Goal: Task Accomplishment & Management: Manage account settings

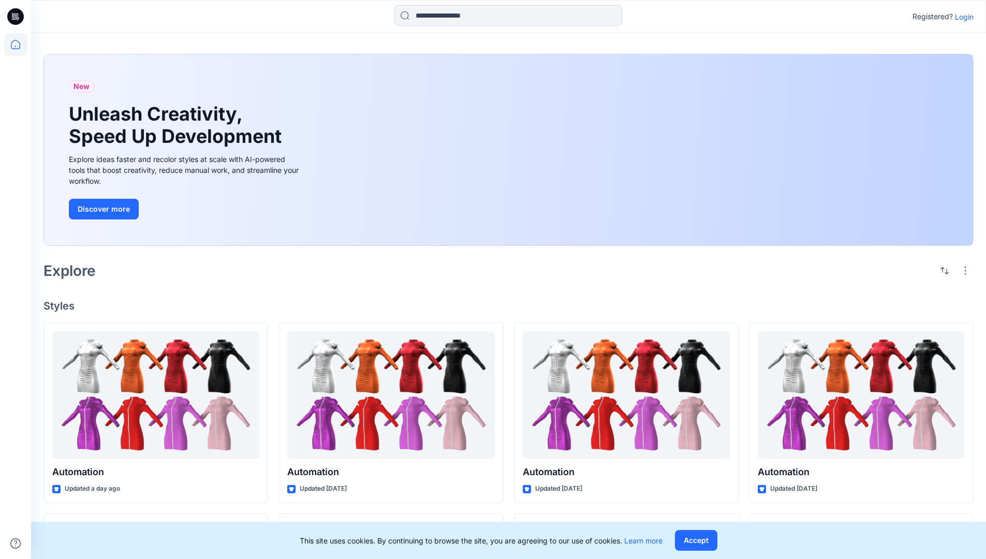
click at [962, 17] on p "Login" at bounding box center [964, 16] width 19 height 11
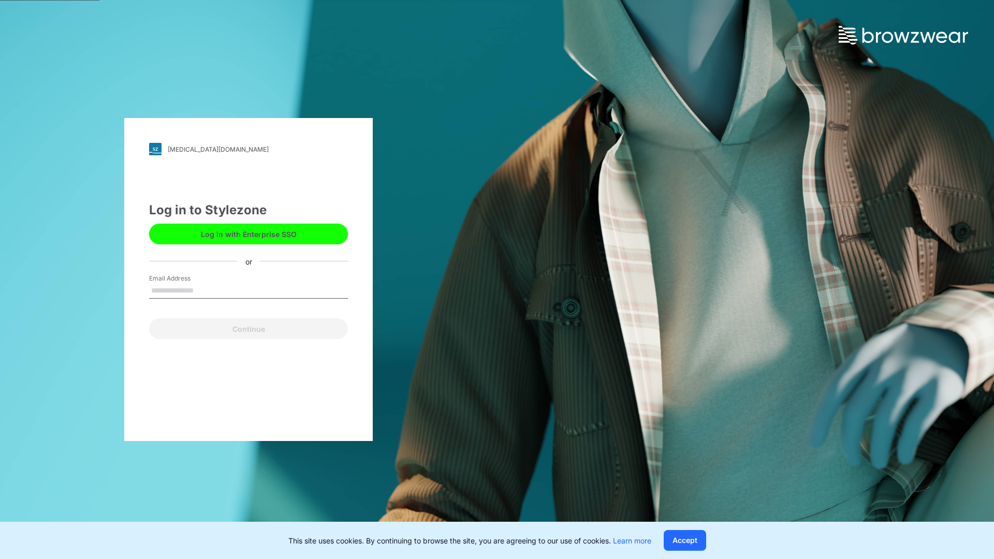
click at [204, 290] on input "Email Address" at bounding box center [248, 291] width 199 height 16
type input "**********"
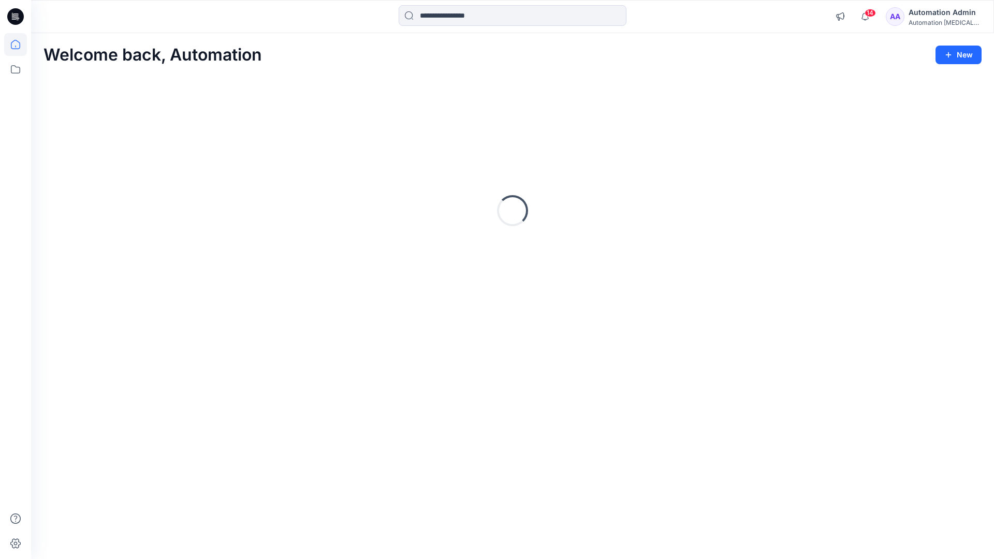
click at [20, 45] on icon at bounding box center [15, 44] width 9 height 9
click at [18, 68] on icon at bounding box center [15, 69] width 23 height 23
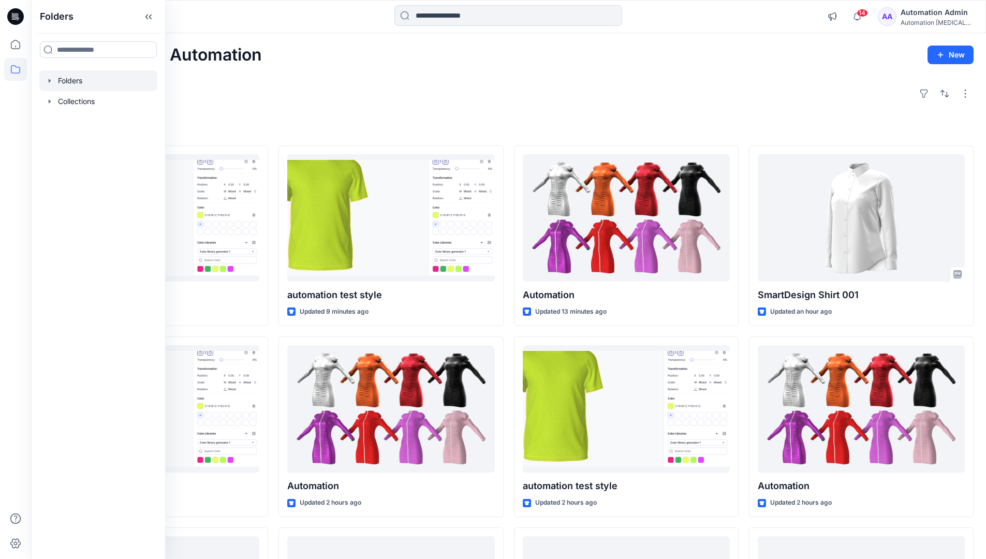
click at [78, 83] on div at bounding box center [98, 80] width 118 height 21
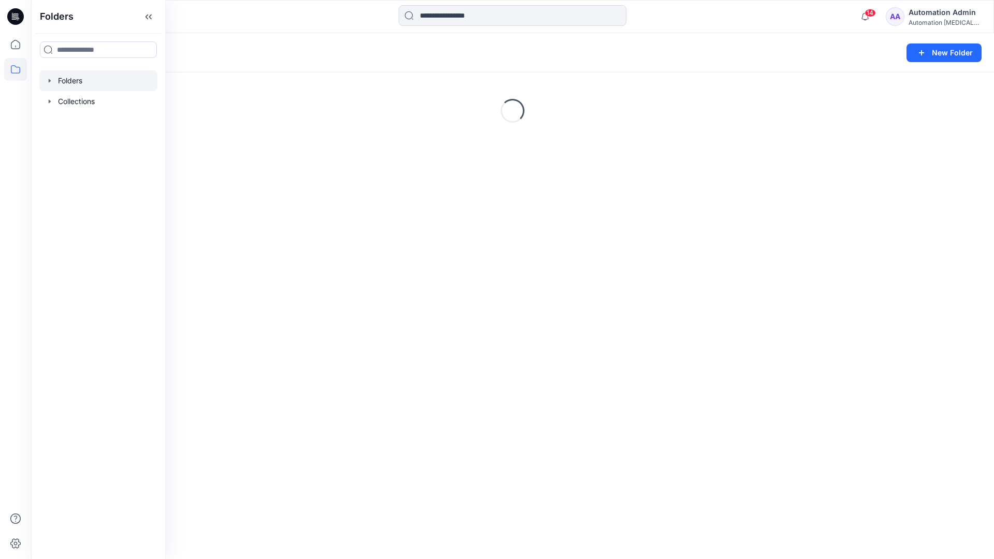
click at [369, 404] on div "Folders New Folder Loading..." at bounding box center [512, 296] width 963 height 526
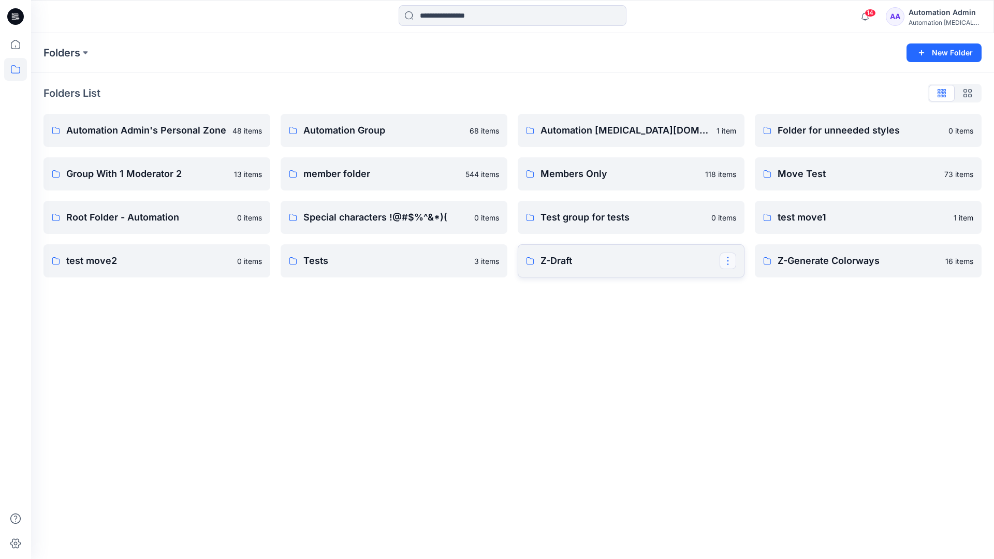
click at [726, 262] on button "button" at bounding box center [727, 261] width 17 height 17
click at [750, 287] on p "Edit" at bounding box center [746, 284] width 13 height 11
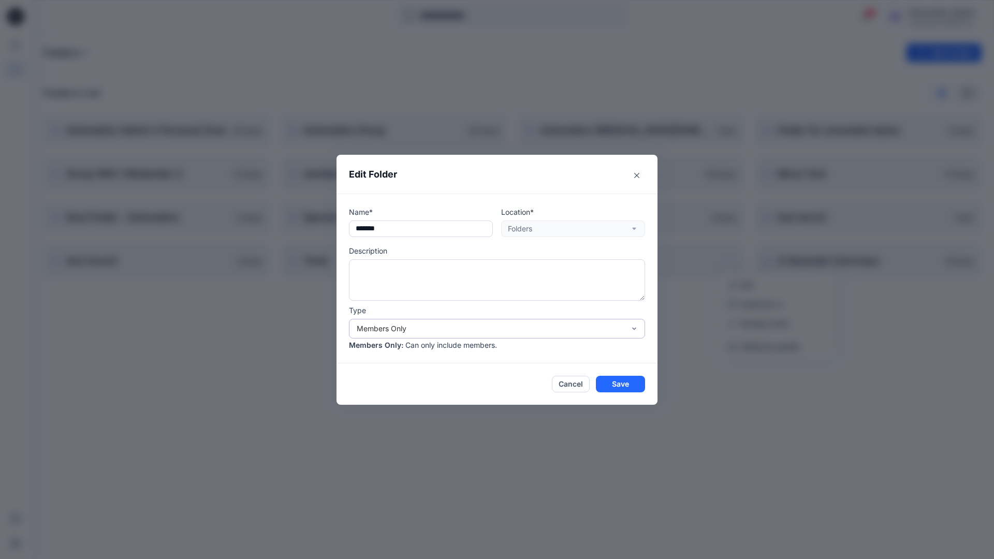
click at [517, 330] on div "Members Only" at bounding box center [491, 328] width 268 height 11
click at [457, 393] on div "Public" at bounding box center [497, 388] width 292 height 18
click at [609, 386] on button "Save" at bounding box center [620, 384] width 49 height 17
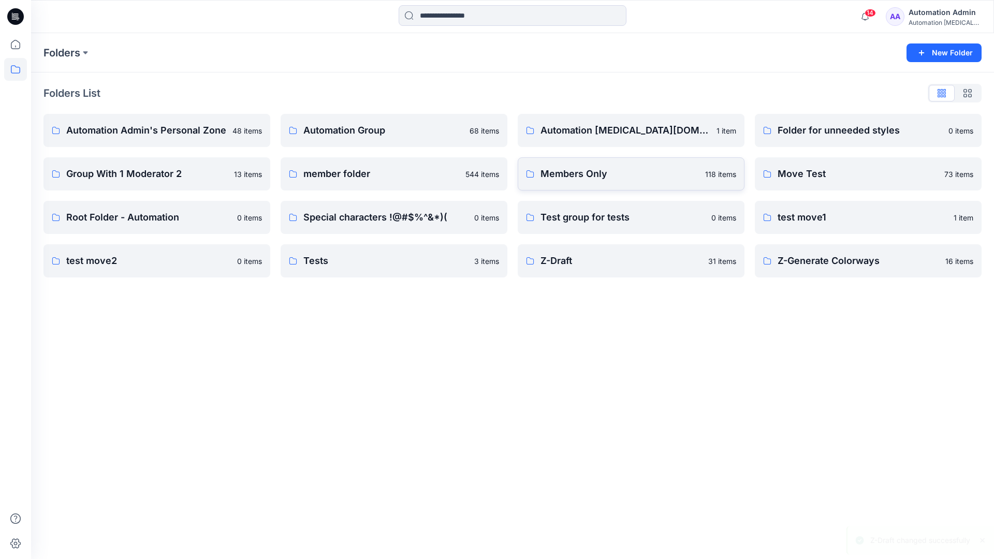
click at [680, 180] on p "Members Only" at bounding box center [619, 174] width 158 height 14
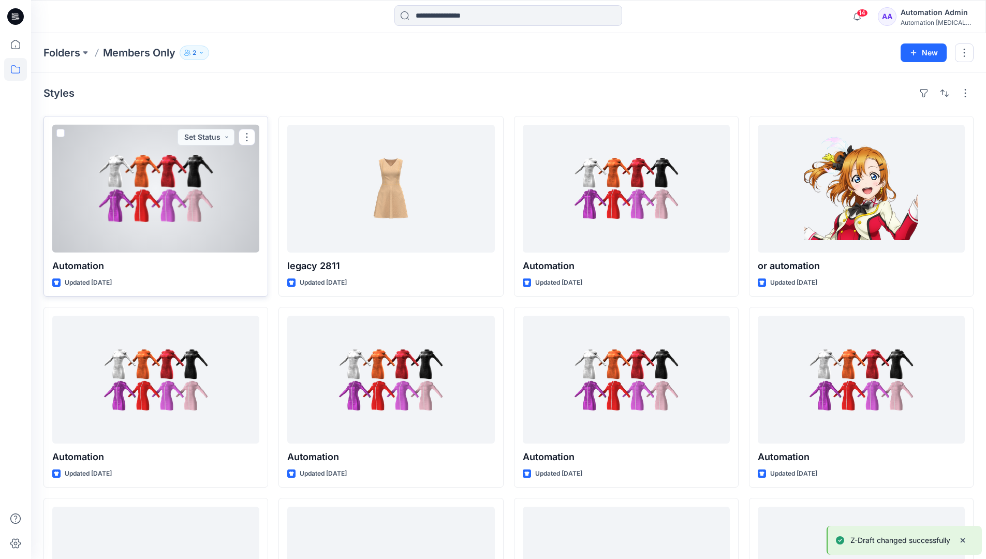
click at [60, 134] on span at bounding box center [60, 133] width 8 height 8
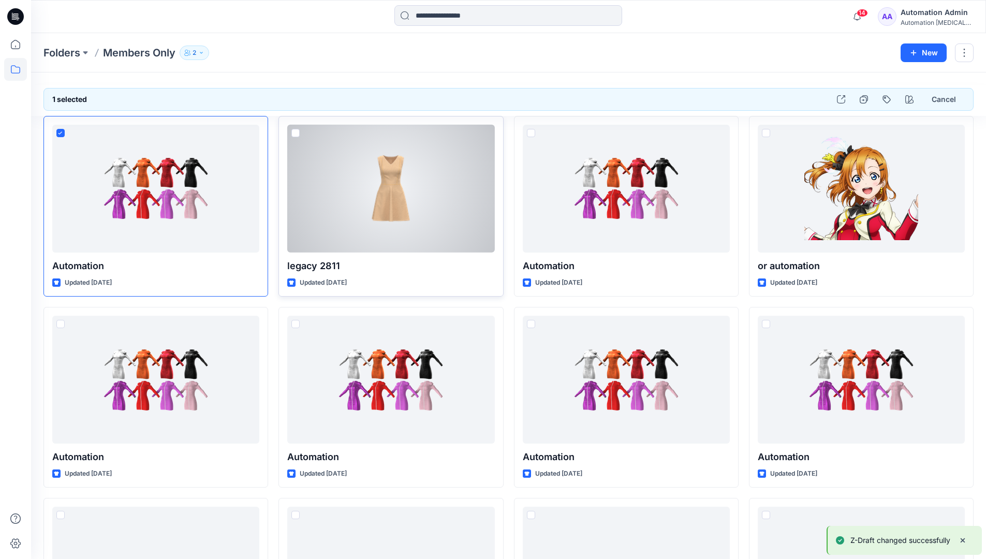
click at [294, 134] on span at bounding box center [295, 133] width 8 height 8
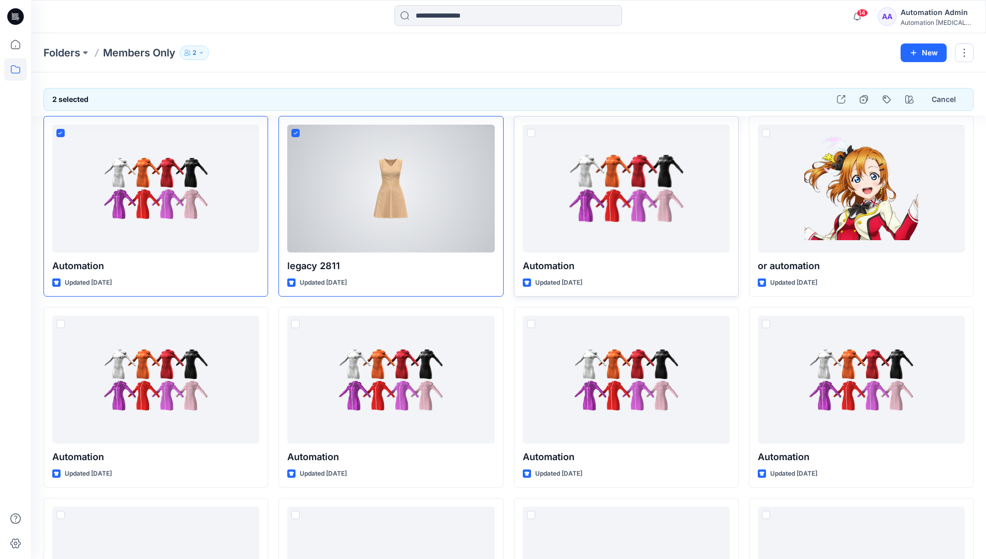
click at [529, 133] on span at bounding box center [531, 133] width 8 height 8
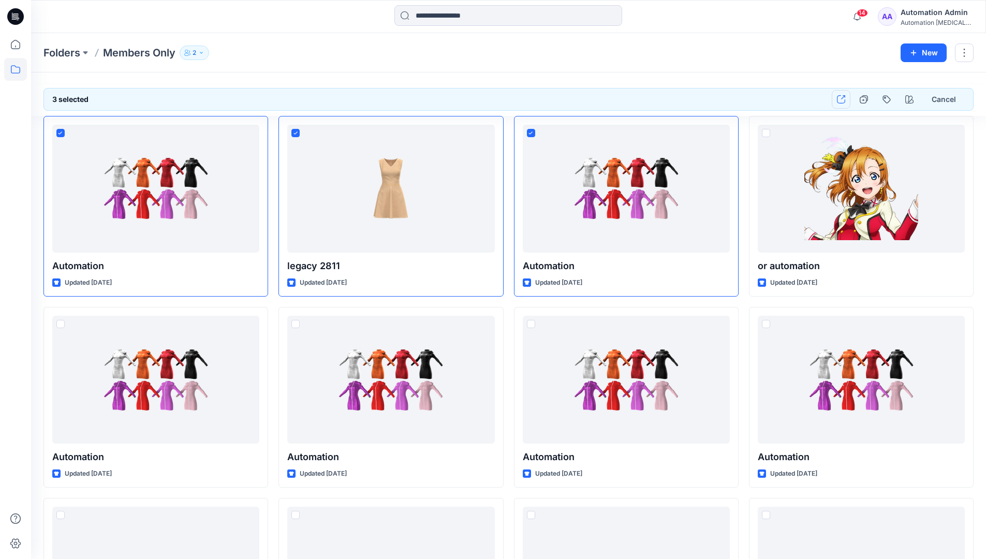
click at [844, 102] on icon "button" at bounding box center [841, 99] width 8 height 8
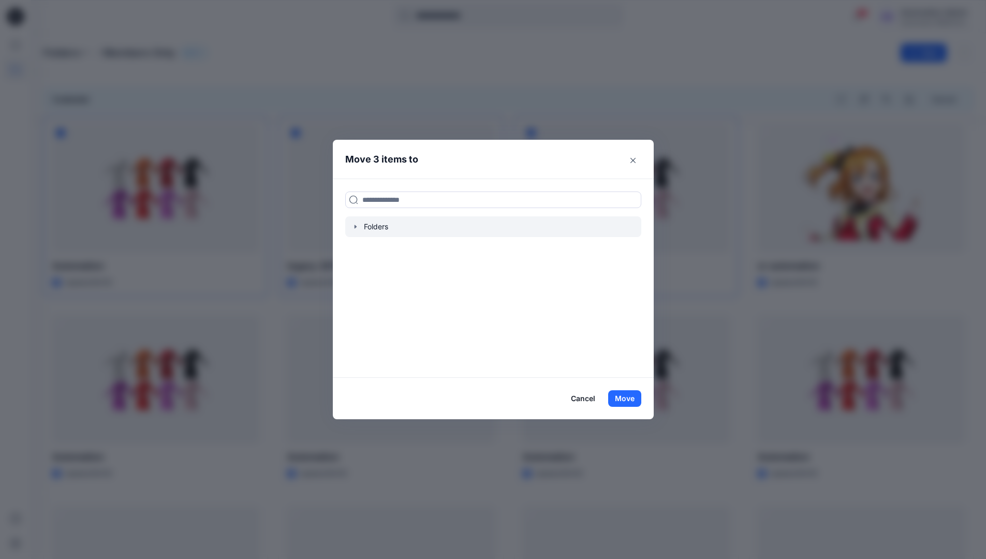
click at [356, 226] on icon "button" at bounding box center [355, 227] width 2 height 4
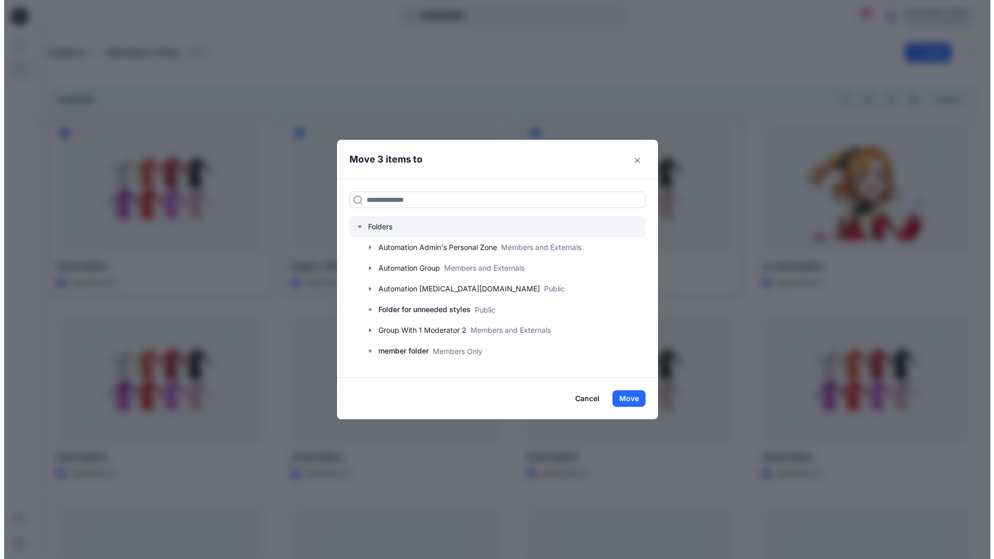
scroll to position [203, 0]
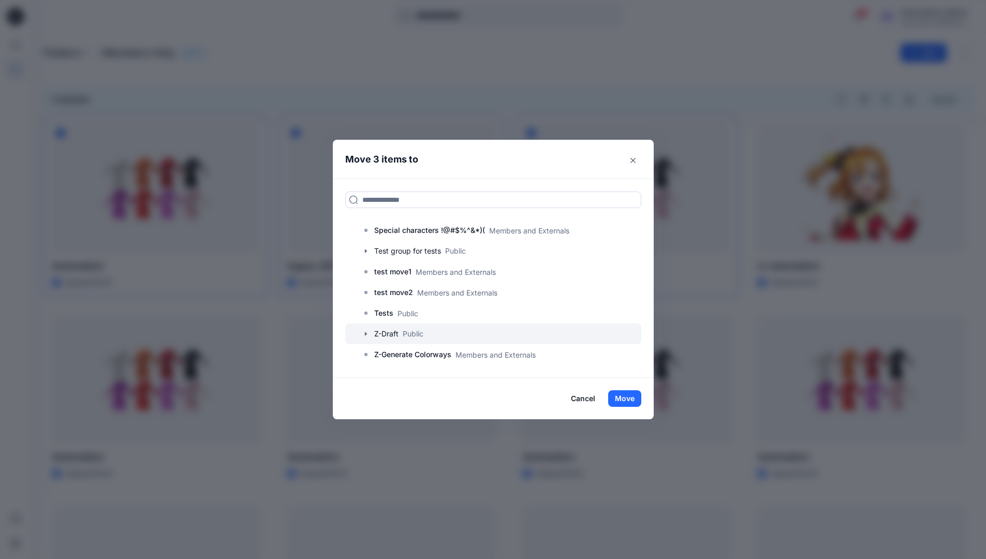
click at [413, 335] on div at bounding box center [493, 333] width 296 height 21
click at [629, 401] on button "Move" at bounding box center [624, 398] width 33 height 17
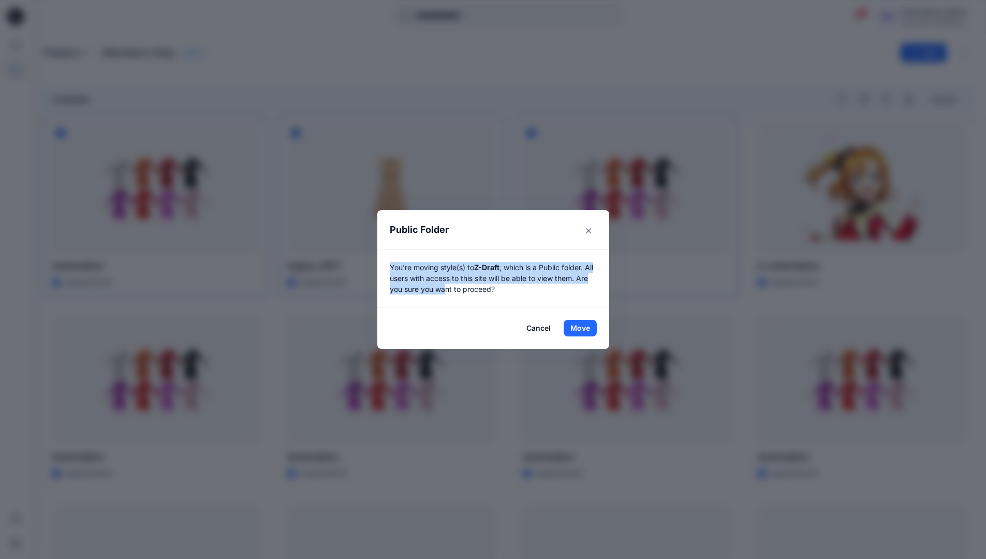
drag, startPoint x: 629, startPoint y: 401, endPoint x: 462, endPoint y: 292, distance: 199.4
click at [462, 292] on p "You're moving style(s) to Z-Draft , which is a Public folder. All users with ac…" at bounding box center [493, 278] width 207 height 33
click at [584, 328] on button "Move" at bounding box center [580, 328] width 33 height 17
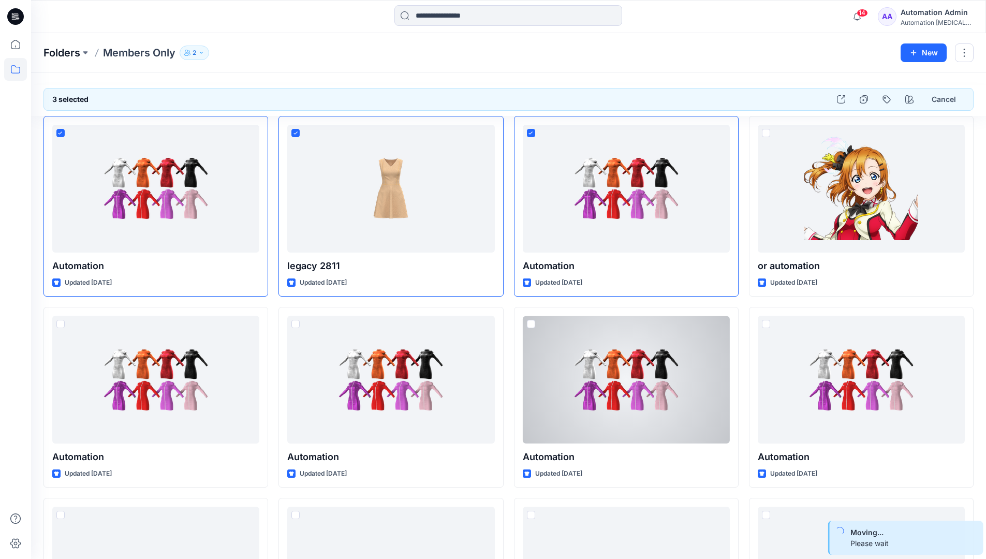
click at [63, 54] on p "Folders" at bounding box center [61, 53] width 37 height 14
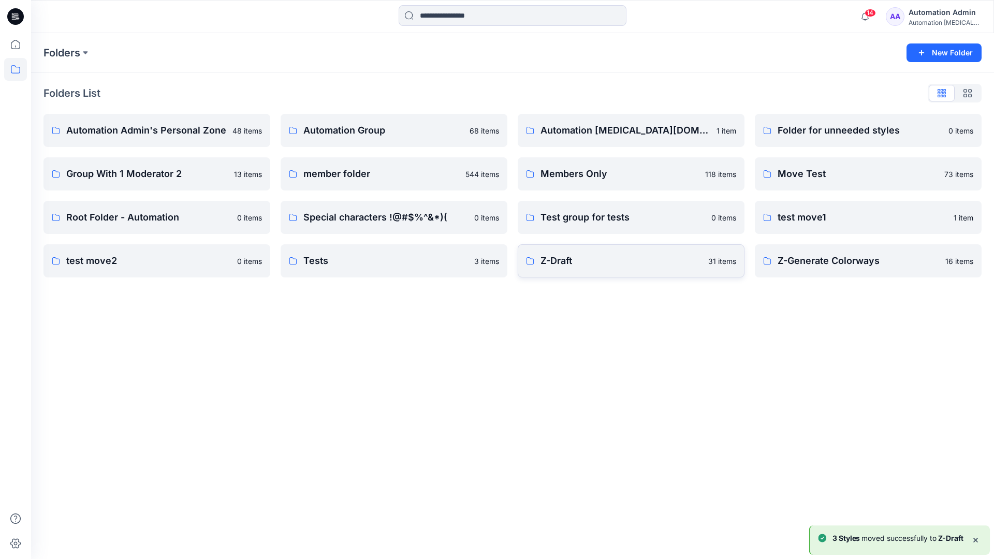
click at [570, 256] on p "Z-Draft" at bounding box center [620, 261] width 161 height 14
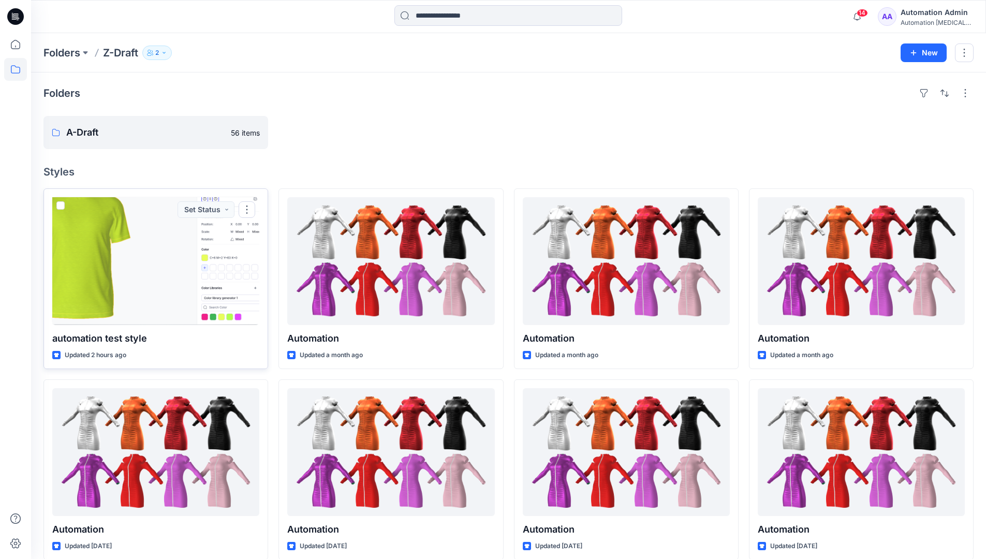
click at [60, 207] on span at bounding box center [60, 205] width 8 height 8
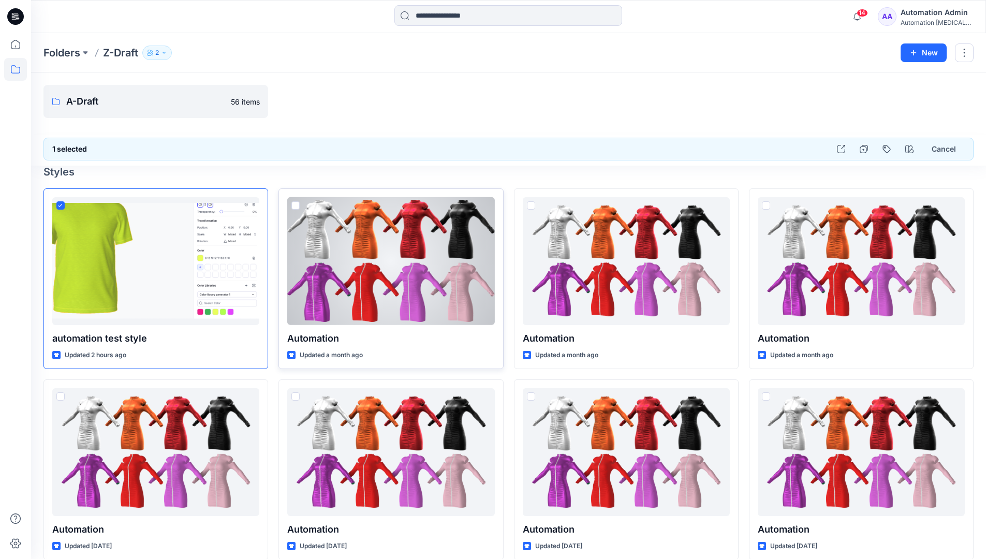
click at [297, 206] on span at bounding box center [295, 205] width 8 height 8
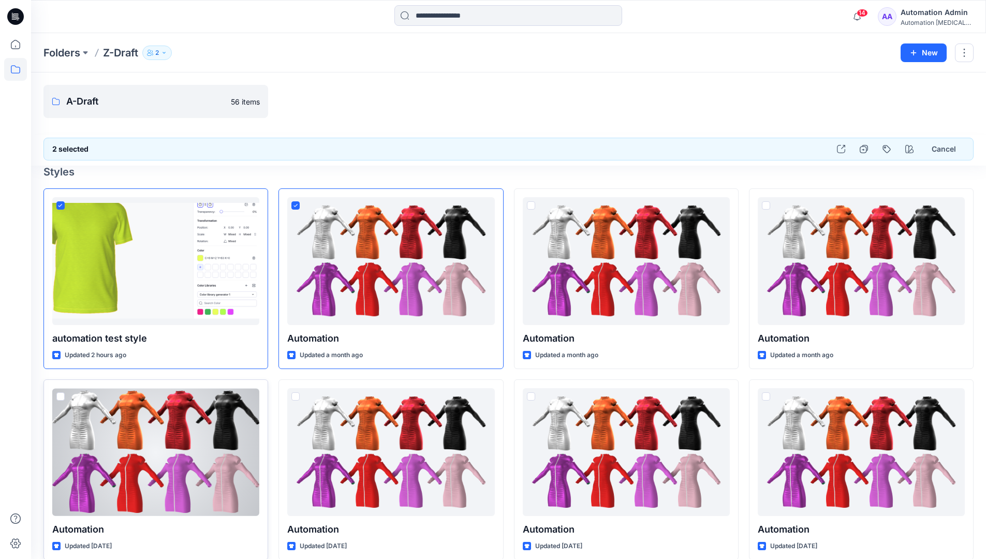
click at [62, 397] on span at bounding box center [60, 396] width 8 height 8
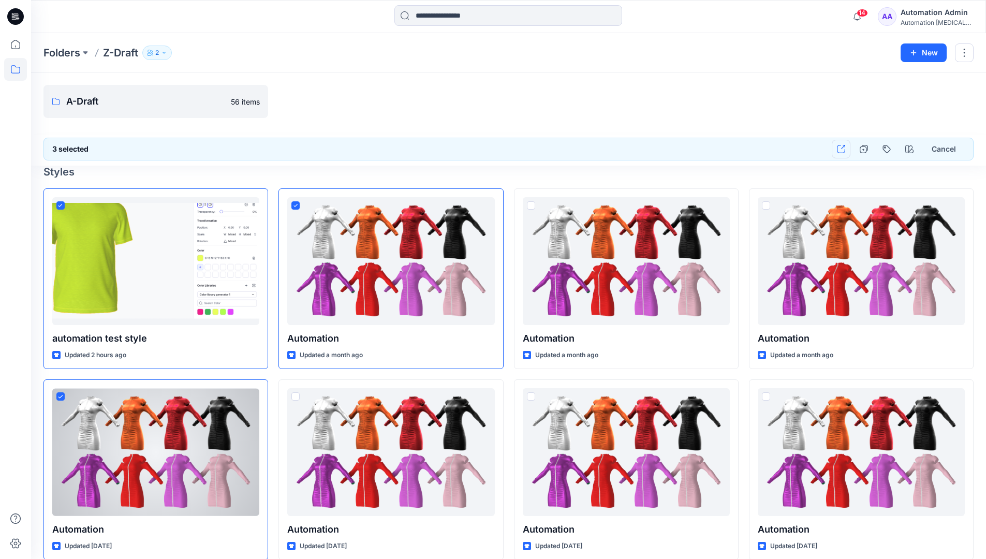
click at [839, 149] on icon "button" at bounding box center [841, 149] width 8 height 8
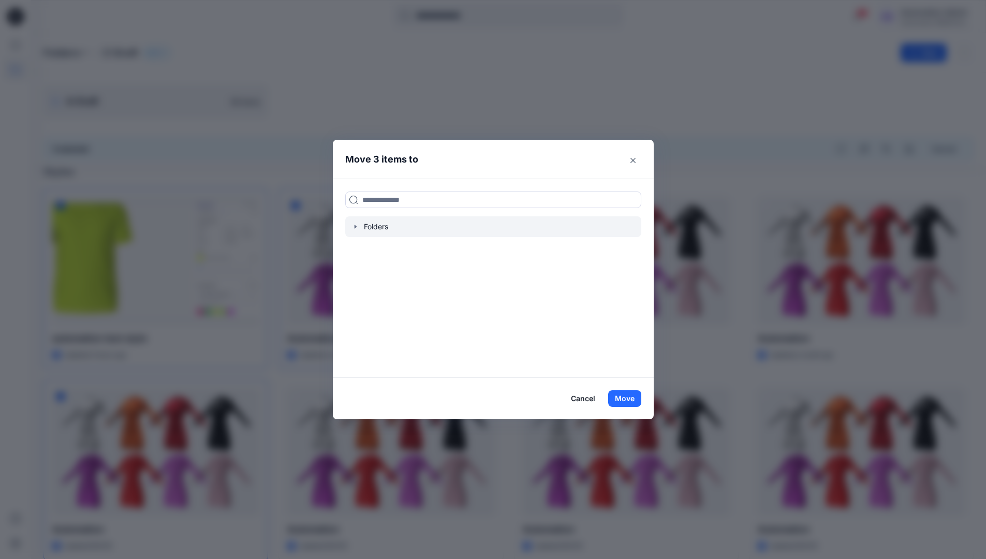
click at [356, 226] on icon "button" at bounding box center [355, 227] width 2 height 4
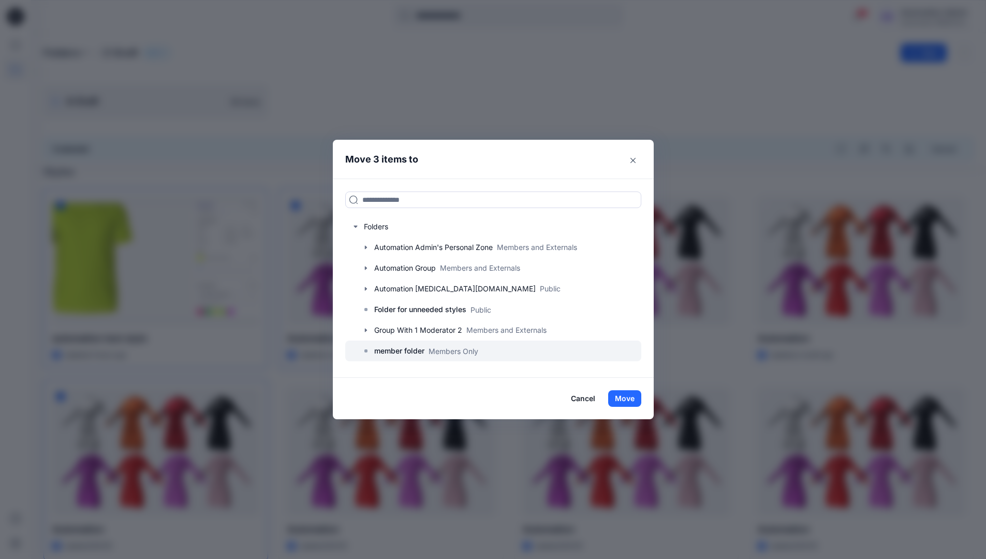
click at [408, 351] on p "member folder" at bounding box center [399, 351] width 50 height 12
click at [622, 396] on button "Move" at bounding box center [624, 398] width 33 height 17
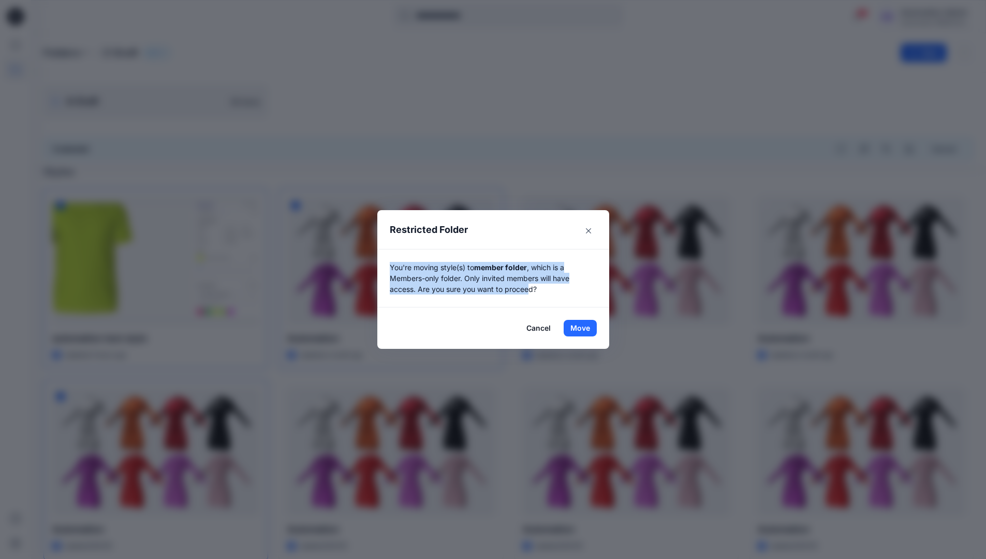
drag, startPoint x: 622, startPoint y: 396, endPoint x: 534, endPoint y: 297, distance: 133.1
click at [534, 297] on div "You're moving style(s) to member folder , which is a Members-only folder. Only …" at bounding box center [493, 278] width 232 height 58
click at [584, 328] on button "Move" at bounding box center [580, 328] width 33 height 17
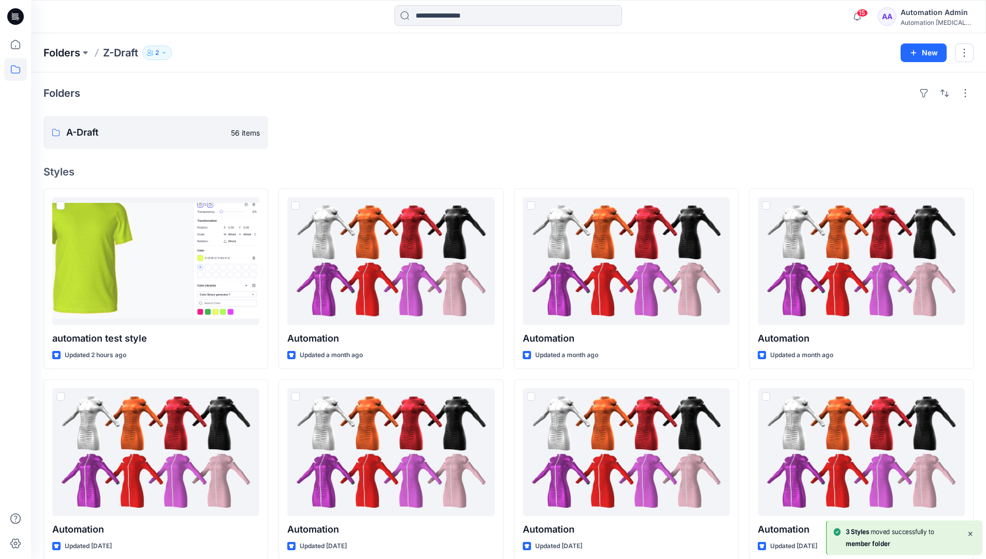
click at [57, 52] on p "Folders" at bounding box center [61, 53] width 37 height 14
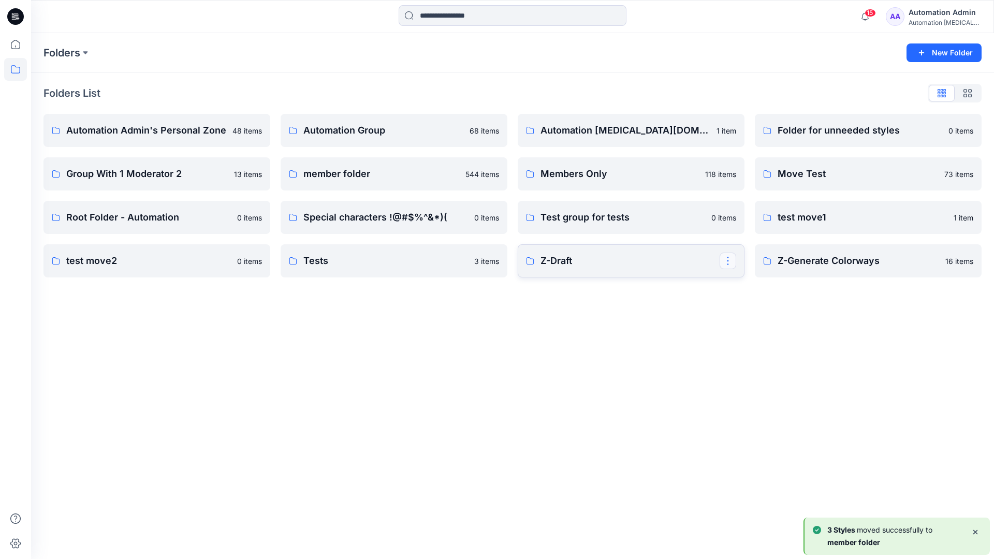
click at [729, 257] on button "button" at bounding box center [727, 261] width 17 height 17
click at [764, 288] on button "Edit" at bounding box center [777, 284] width 112 height 19
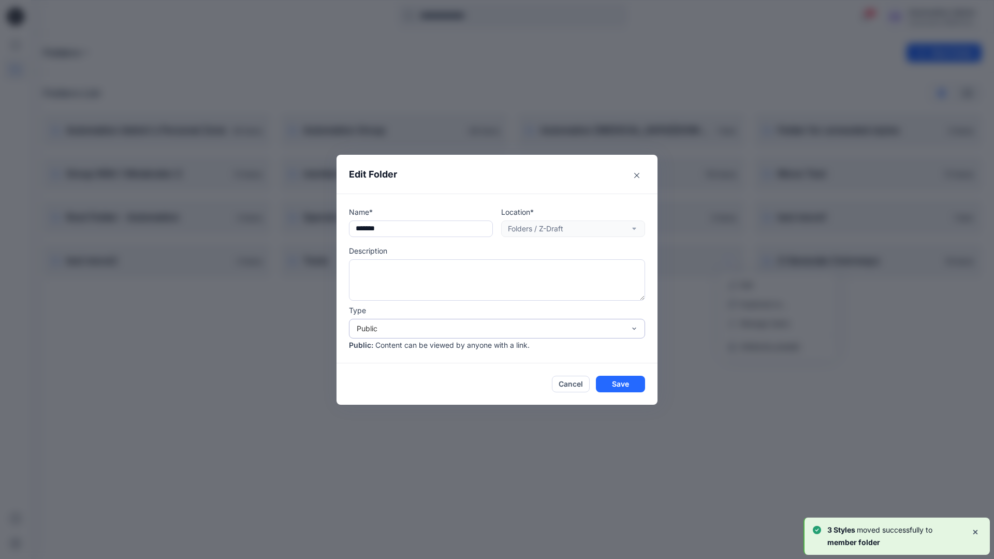
click at [387, 326] on div "Public" at bounding box center [491, 328] width 268 height 11
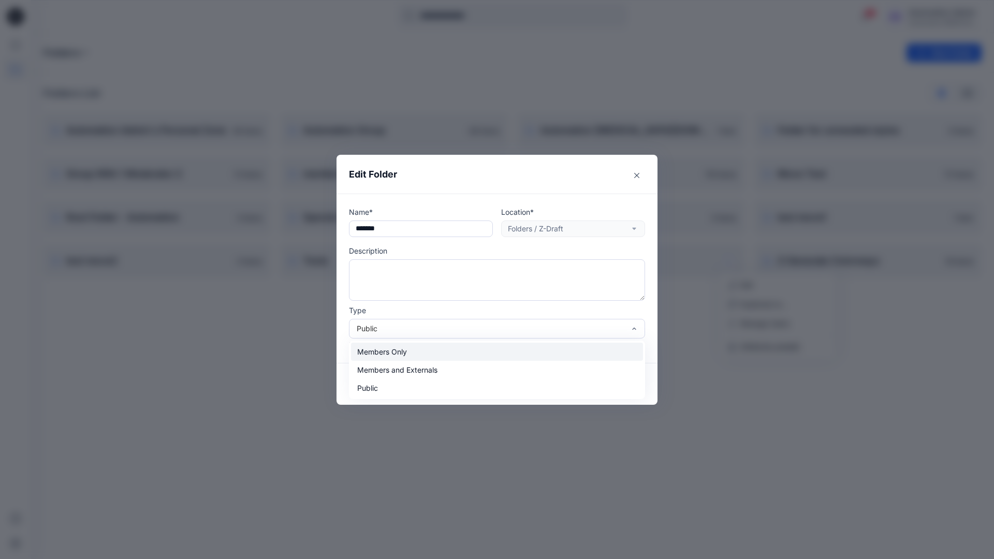
click at [386, 352] on div "Members Only" at bounding box center [497, 352] width 292 height 18
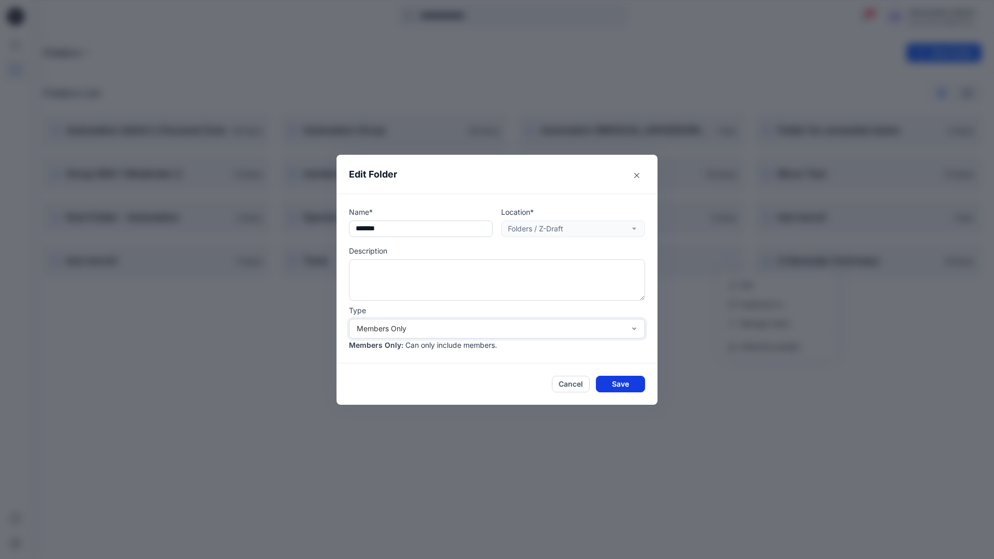
click at [615, 382] on button "Save" at bounding box center [620, 384] width 49 height 17
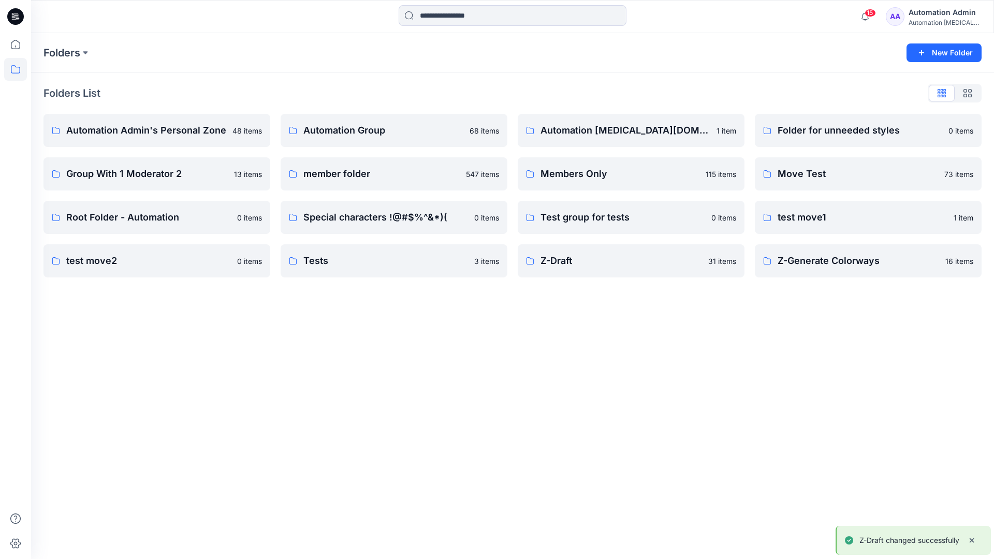
click at [927, 17] on div "Automation Admin" at bounding box center [944, 12] width 72 height 12
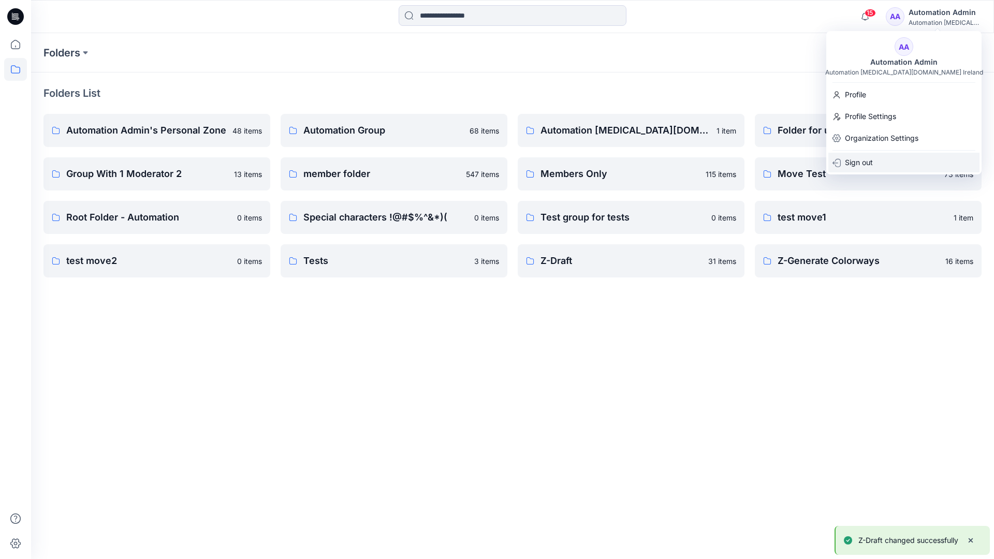
click at [873, 160] on div "Sign out" at bounding box center [903, 163] width 151 height 20
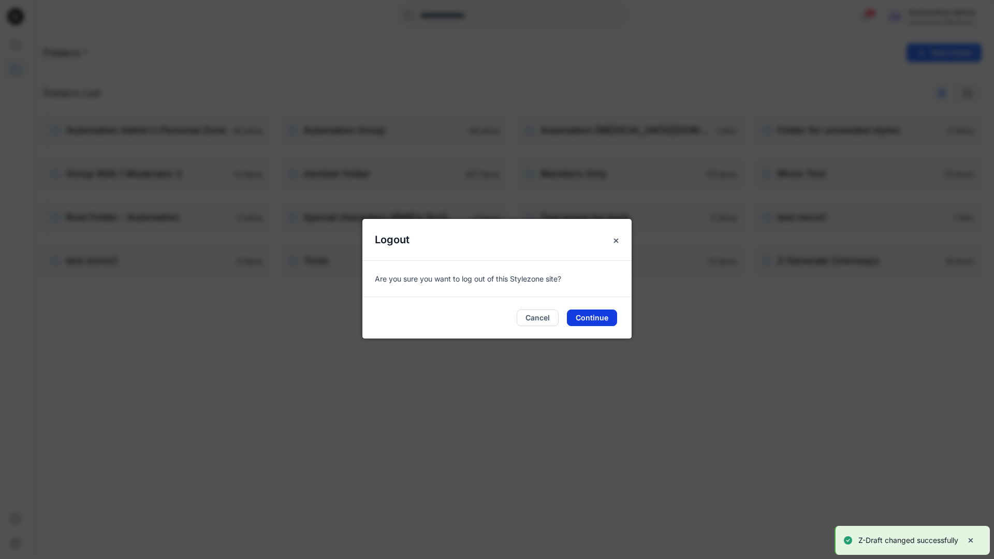
click at [611, 320] on button "Continue" at bounding box center [592, 317] width 50 height 17
